Goal: Task Accomplishment & Management: Complete application form

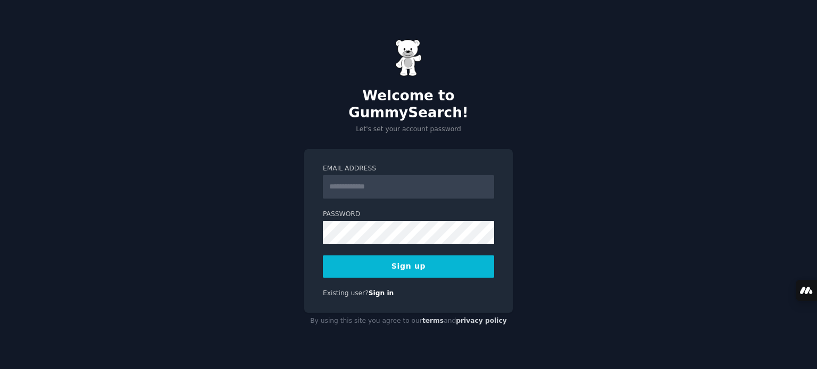
click at [358, 176] on input "Email Address" at bounding box center [408, 186] width 171 height 23
type input "**********"
click at [402, 256] on button "Sign up" at bounding box center [408, 267] width 171 height 22
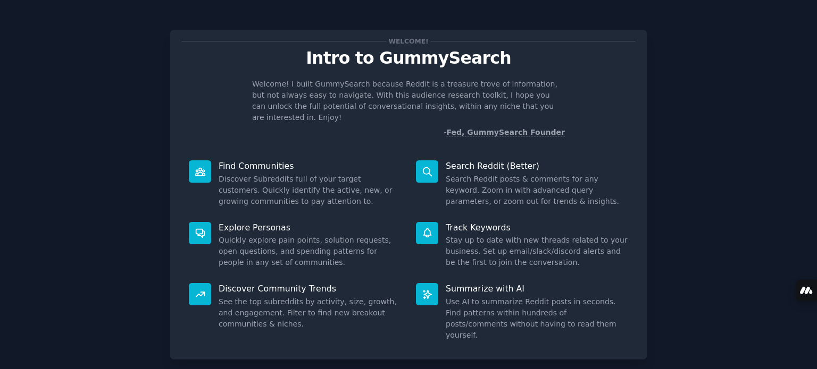
click at [83, 201] on div "Welcome! Intro to GummySearch Welcome! I built GummySearch because Reddit is a …" at bounding box center [408, 219] width 787 height 409
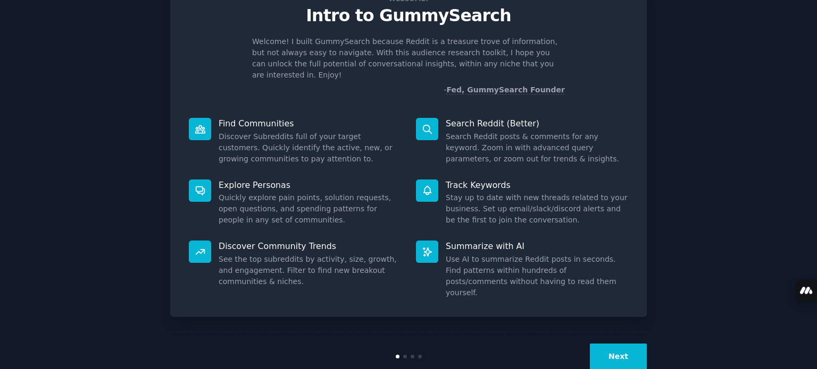
scroll to position [46, 0]
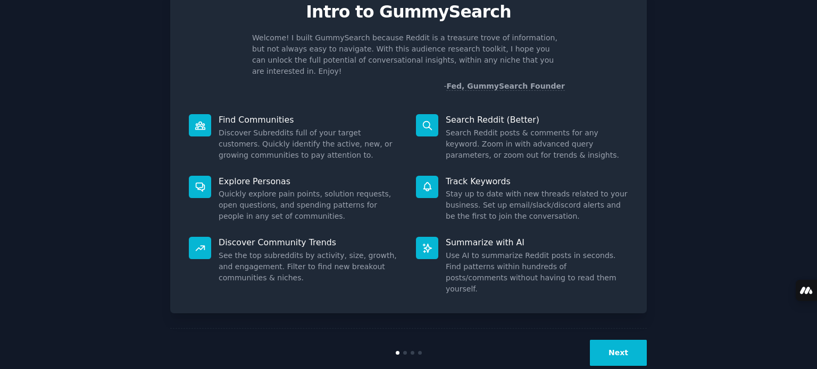
click at [629, 340] on button "Next" at bounding box center [618, 353] width 57 height 26
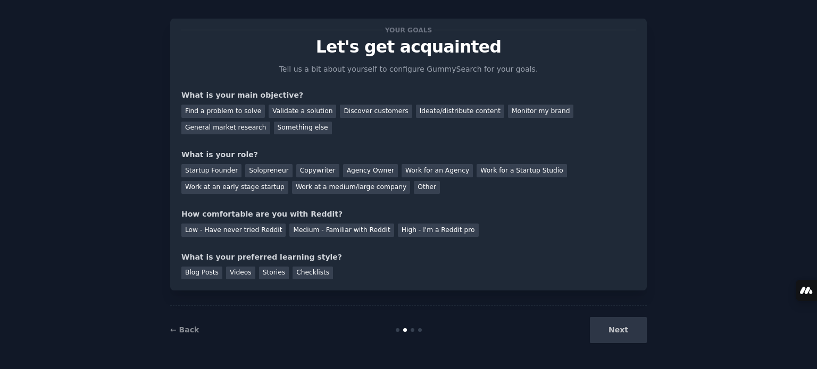
scroll to position [11, 0]
click at [270, 122] on div "General market research" at bounding box center [225, 128] width 89 height 13
click at [265, 168] on div "Solopreneur" at bounding box center [268, 171] width 47 height 13
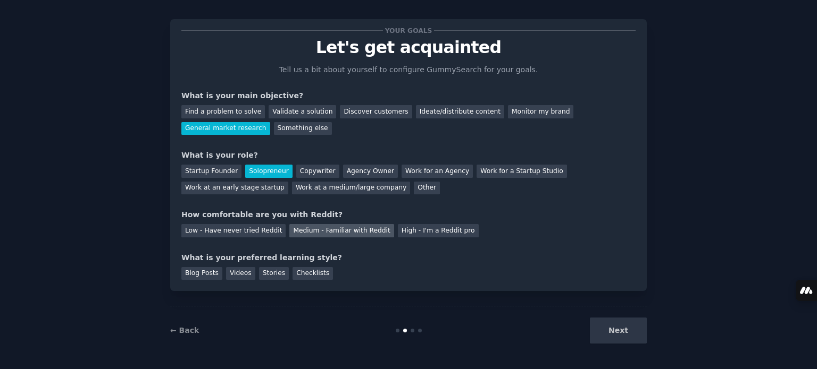
click at [355, 225] on div "Medium - Familiar with Reddit" at bounding box center [341, 230] width 104 height 13
click at [302, 272] on div "Checklists" at bounding box center [312, 273] width 40 height 13
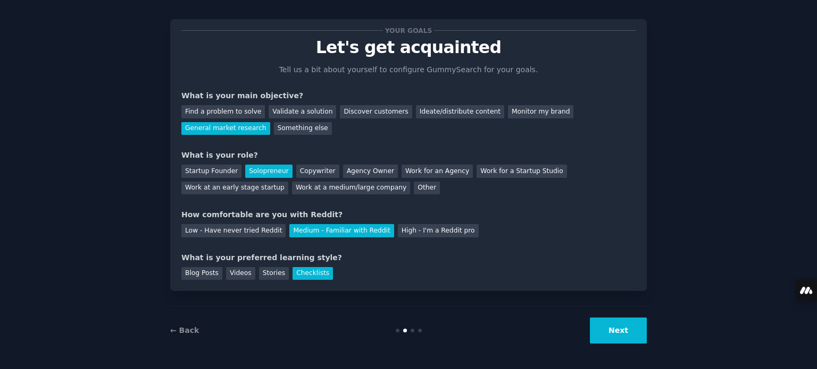
click at [616, 326] on button "Next" at bounding box center [618, 331] width 57 height 26
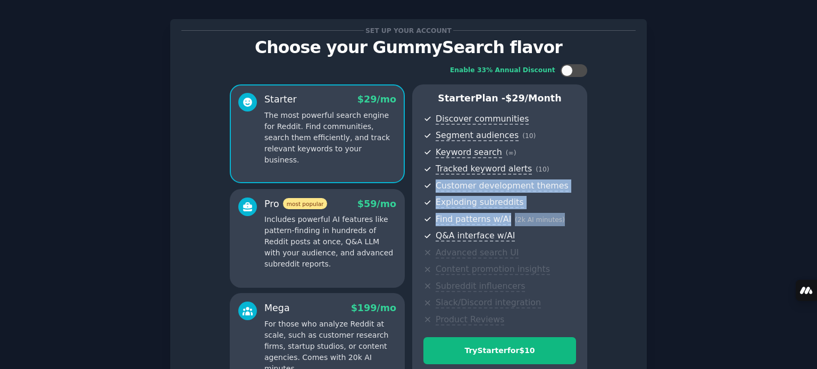
drag, startPoint x: 812, startPoint y: 166, endPoint x: 816, endPoint y: 216, distance: 50.6
click at [816, 216] on main "Set up your account Choose your GummySearch flavor Enable 33% Annual Discount S…" at bounding box center [408, 184] width 817 height 369
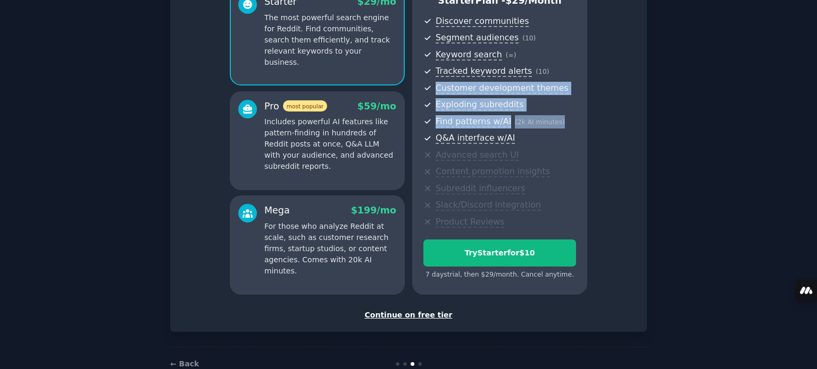
scroll to position [108, 0]
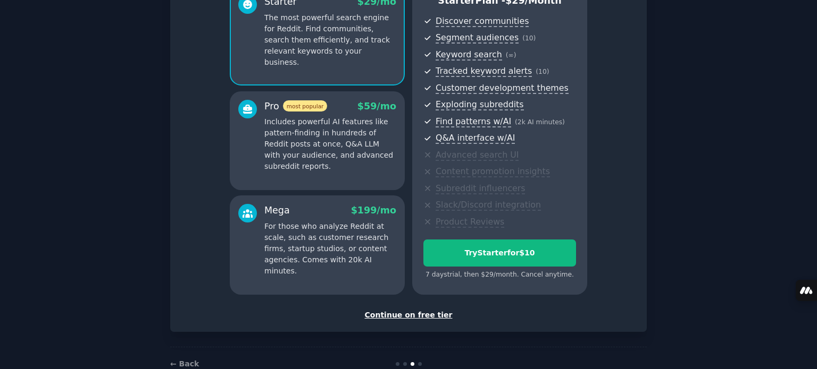
click at [418, 313] on div "Continue on free tier" at bounding box center [408, 315] width 454 height 11
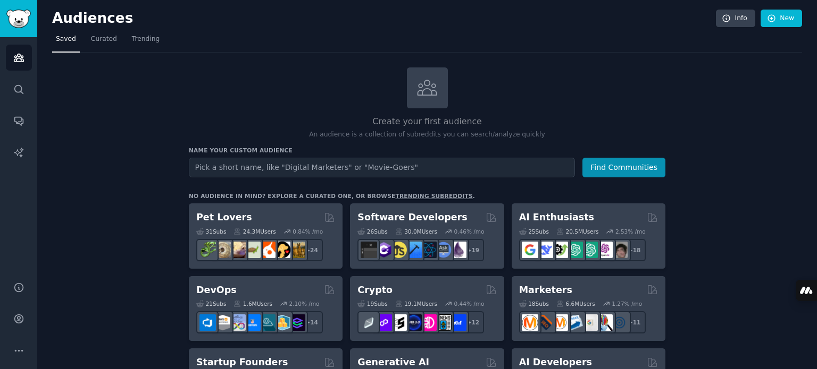
drag, startPoint x: 816, startPoint y: 78, endPoint x: 816, endPoint y: 90, distance: 11.7
click at [816, 90] on main "Audiences Info New Saved Curated Trending Create your first audience An audienc…" at bounding box center [426, 184] width 779 height 369
